Goal: Information Seeking & Learning: Learn about a topic

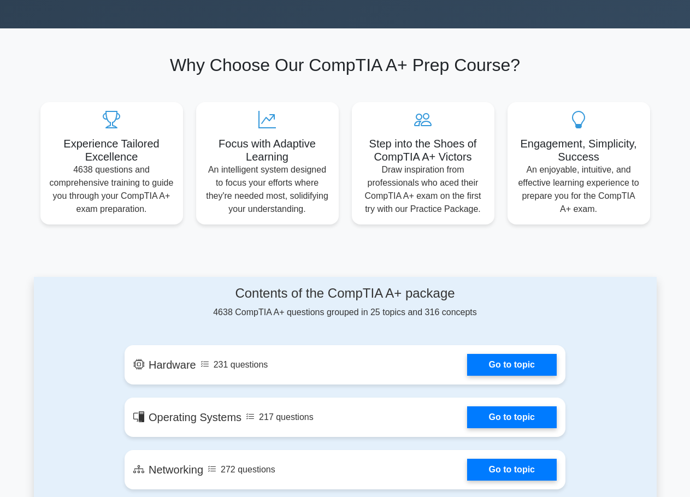
scroll to position [383, 0]
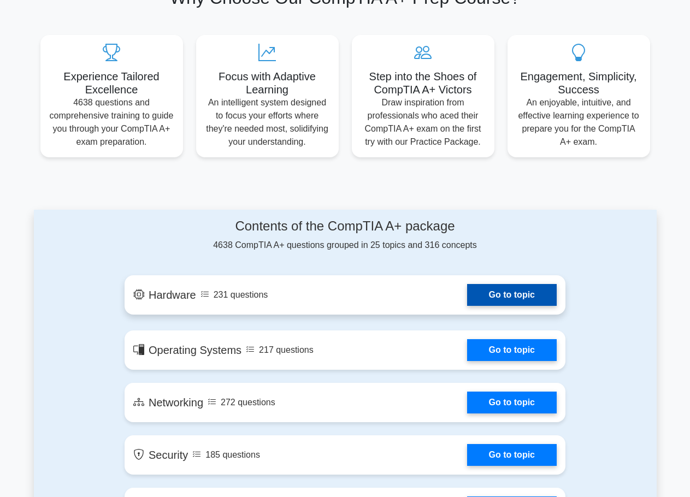
click at [518, 298] on link "Go to topic" at bounding box center [512, 295] width 90 height 22
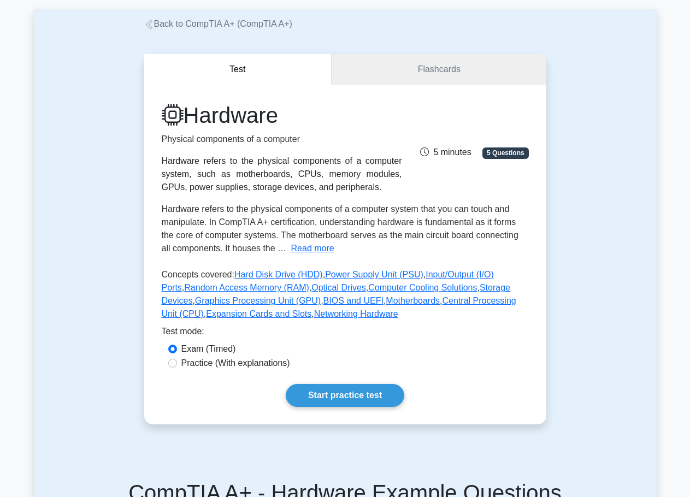
scroll to position [109, 0]
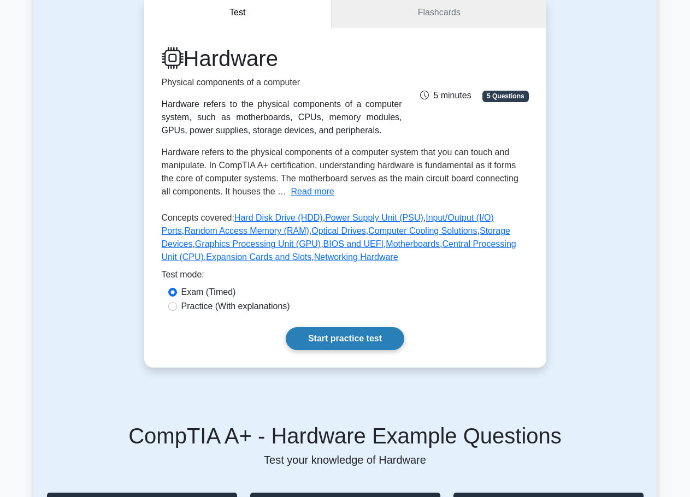
click at [355, 337] on link "Start practice test" at bounding box center [345, 338] width 119 height 23
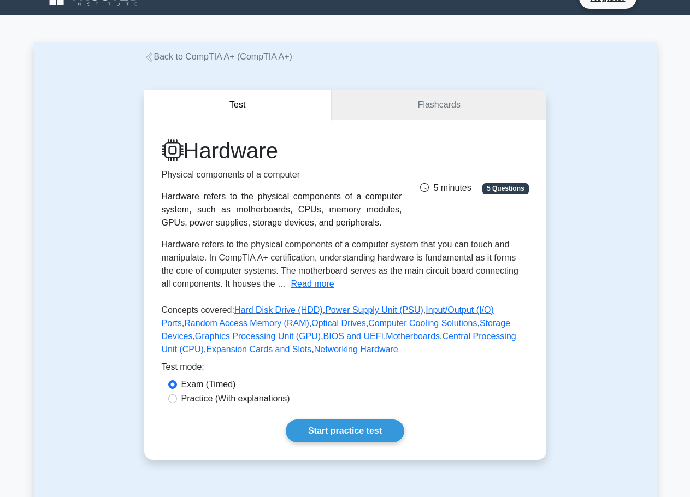
scroll to position [0, 0]
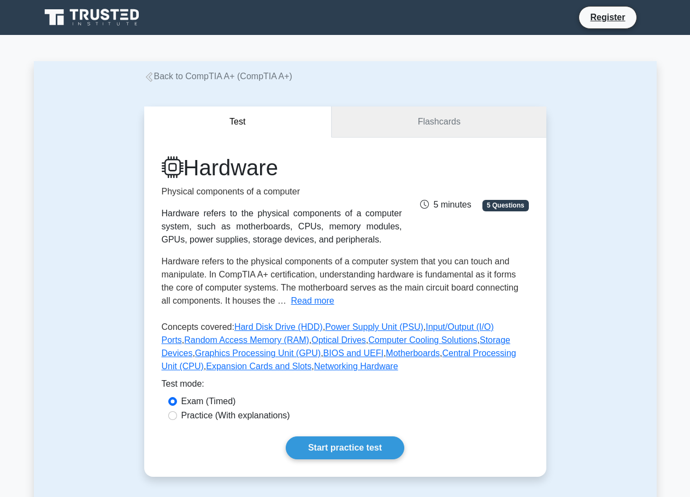
click at [411, 118] on link "Flashcards" at bounding box center [439, 122] width 214 height 31
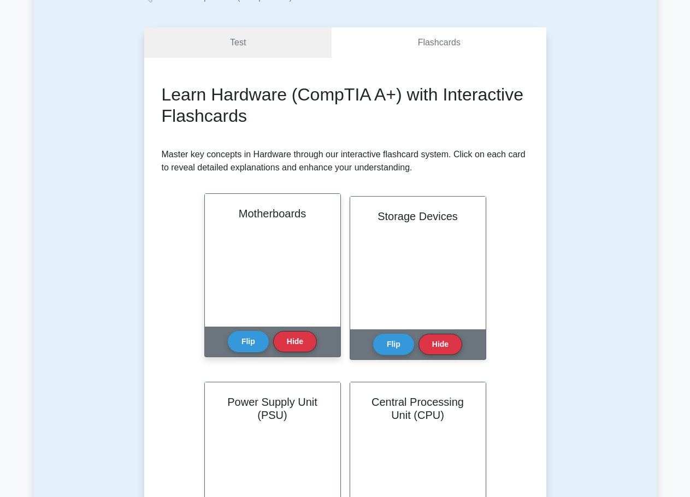
scroll to position [55, 0]
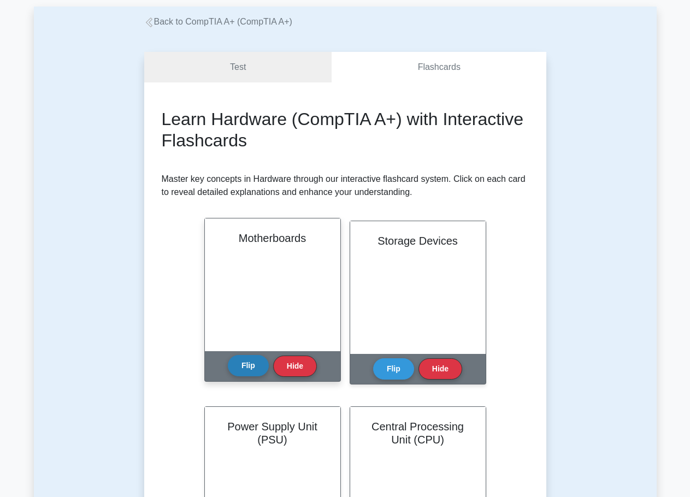
click at [237, 356] on button "Flip" at bounding box center [248, 365] width 41 height 21
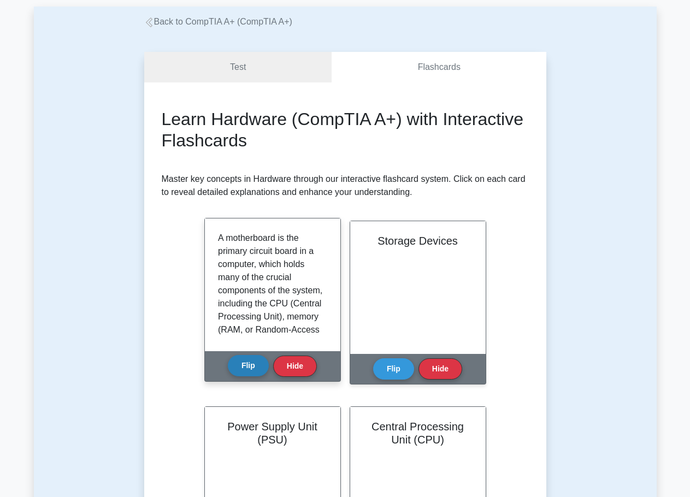
click at [255, 365] on button "Flip" at bounding box center [248, 365] width 41 height 21
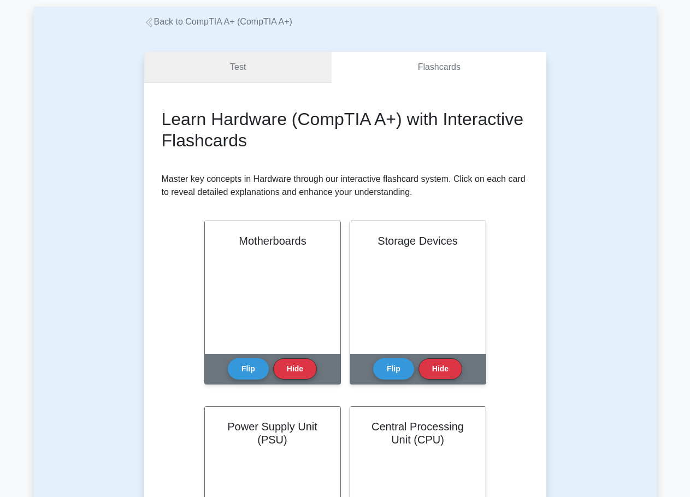
click at [238, 71] on link "Test" at bounding box center [238, 67] width 188 height 31
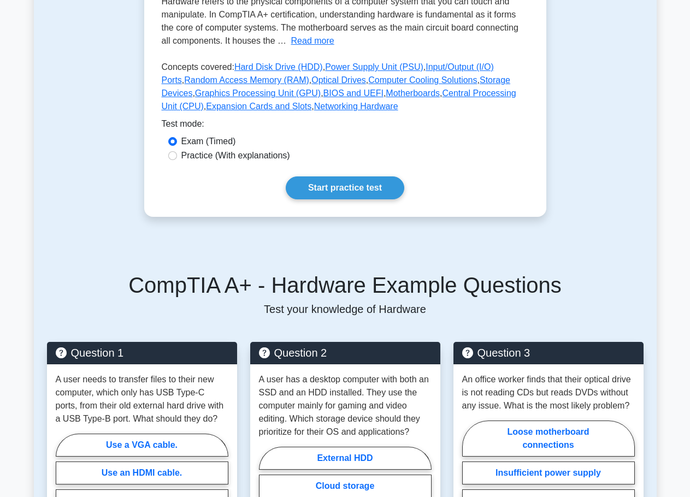
scroll to position [109, 0]
